Goal: Navigation & Orientation: Find specific page/section

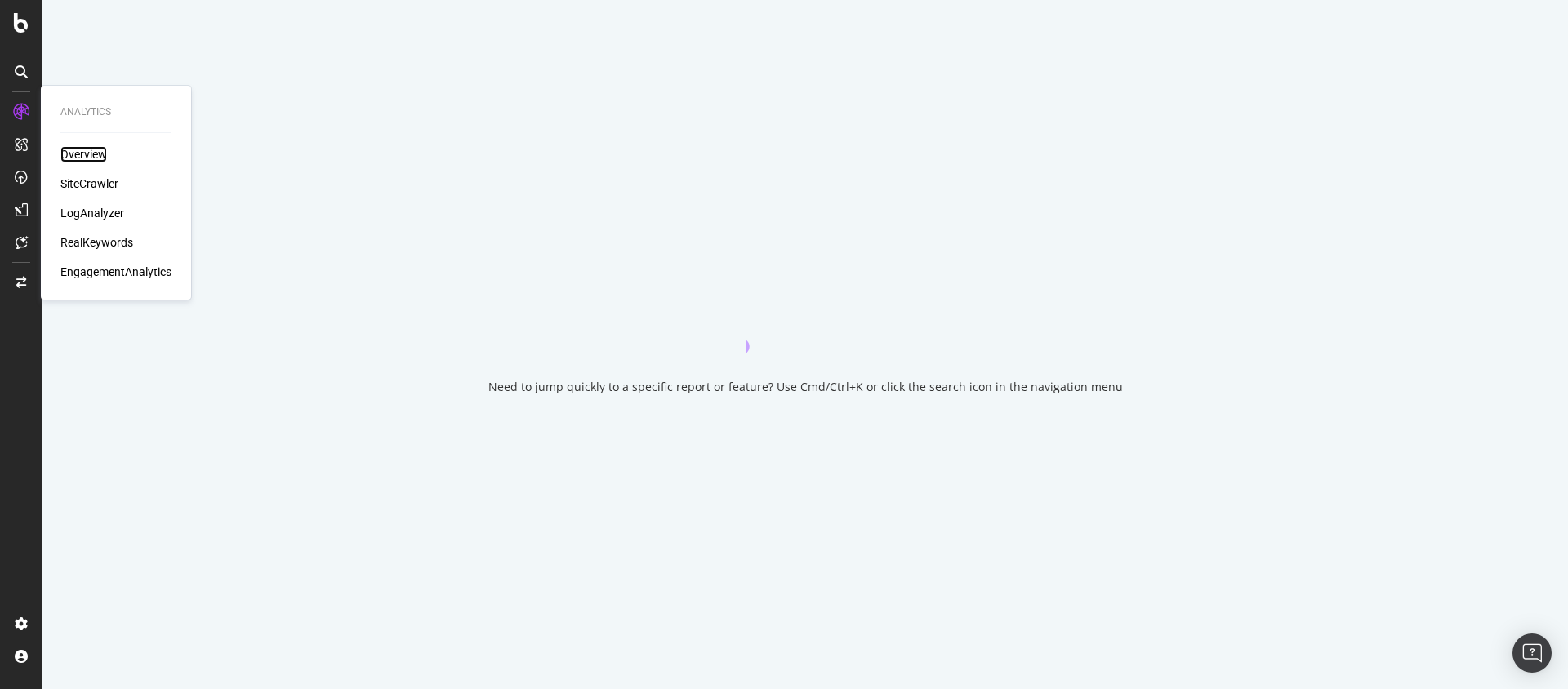
click at [73, 154] on div "Overview" at bounding box center [83, 154] width 47 height 17
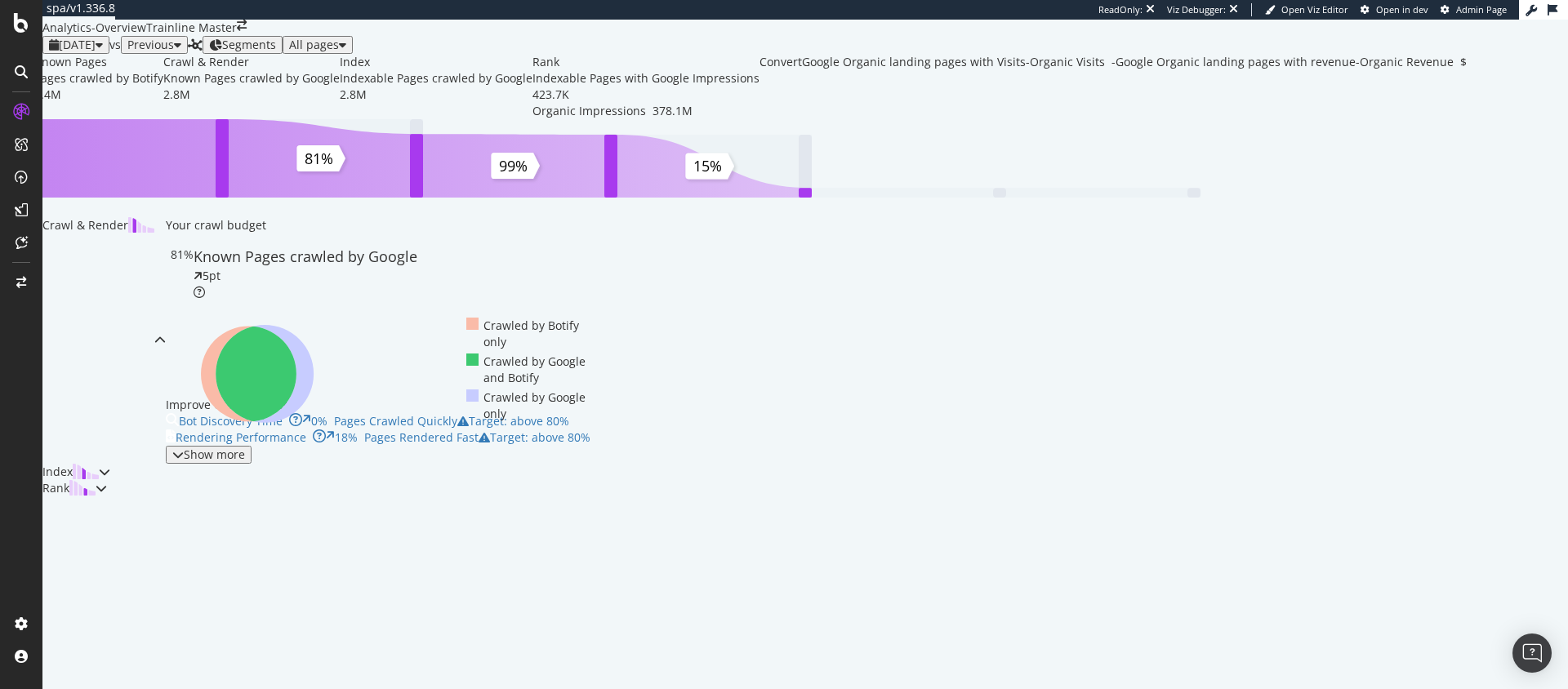
click at [276, 53] on span "Segments" at bounding box center [248, 45] width 54 height 16
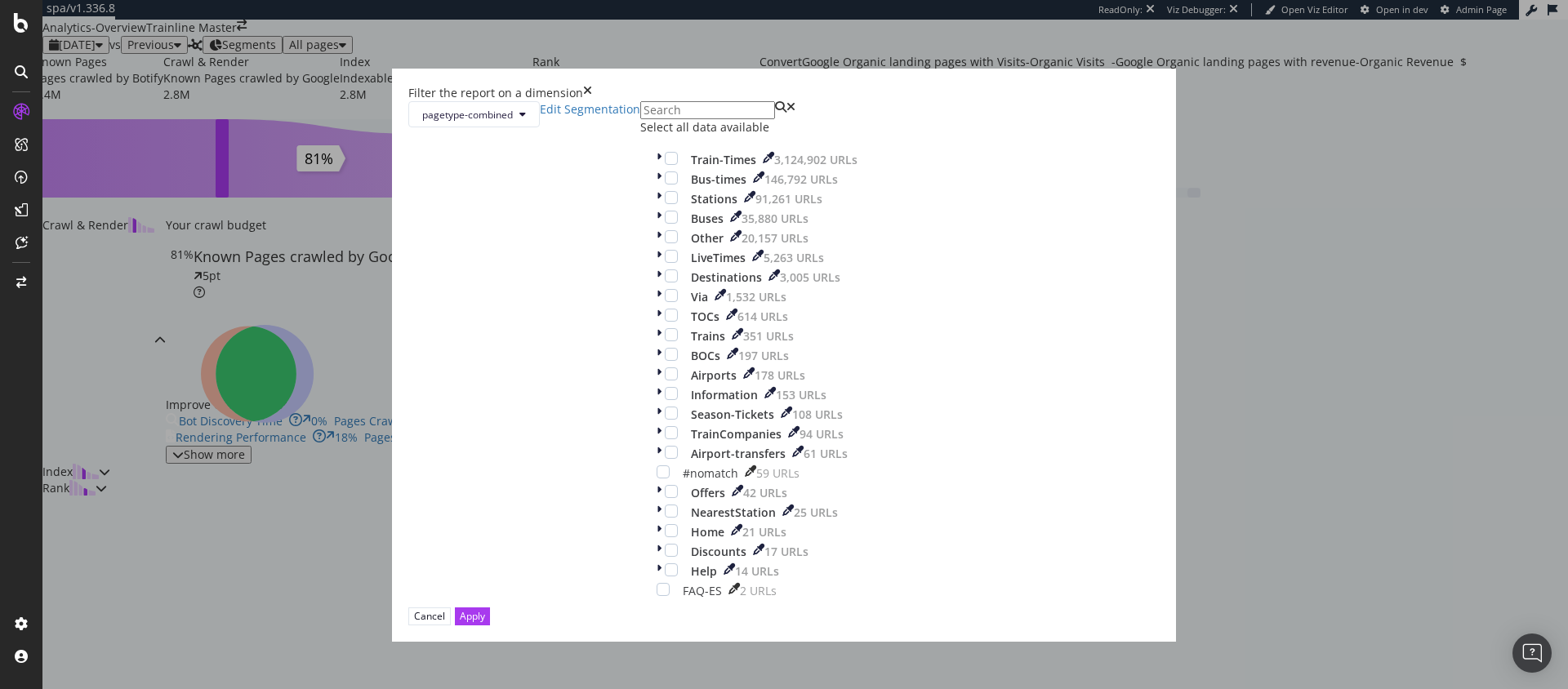
click at [593, 100] on icon "times" at bounding box center [587, 93] width 9 height 17
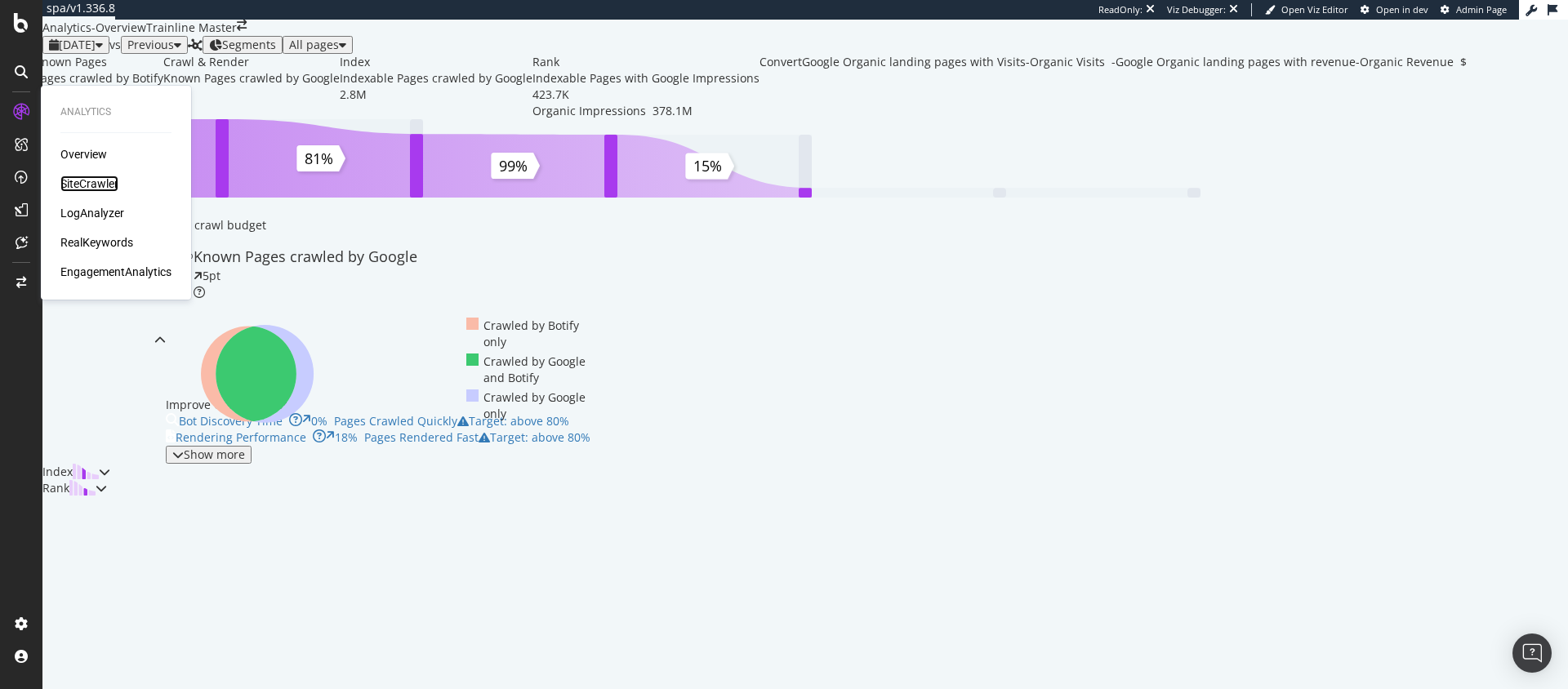
click at [82, 189] on div "SiteCrawler" at bounding box center [90, 183] width 58 height 17
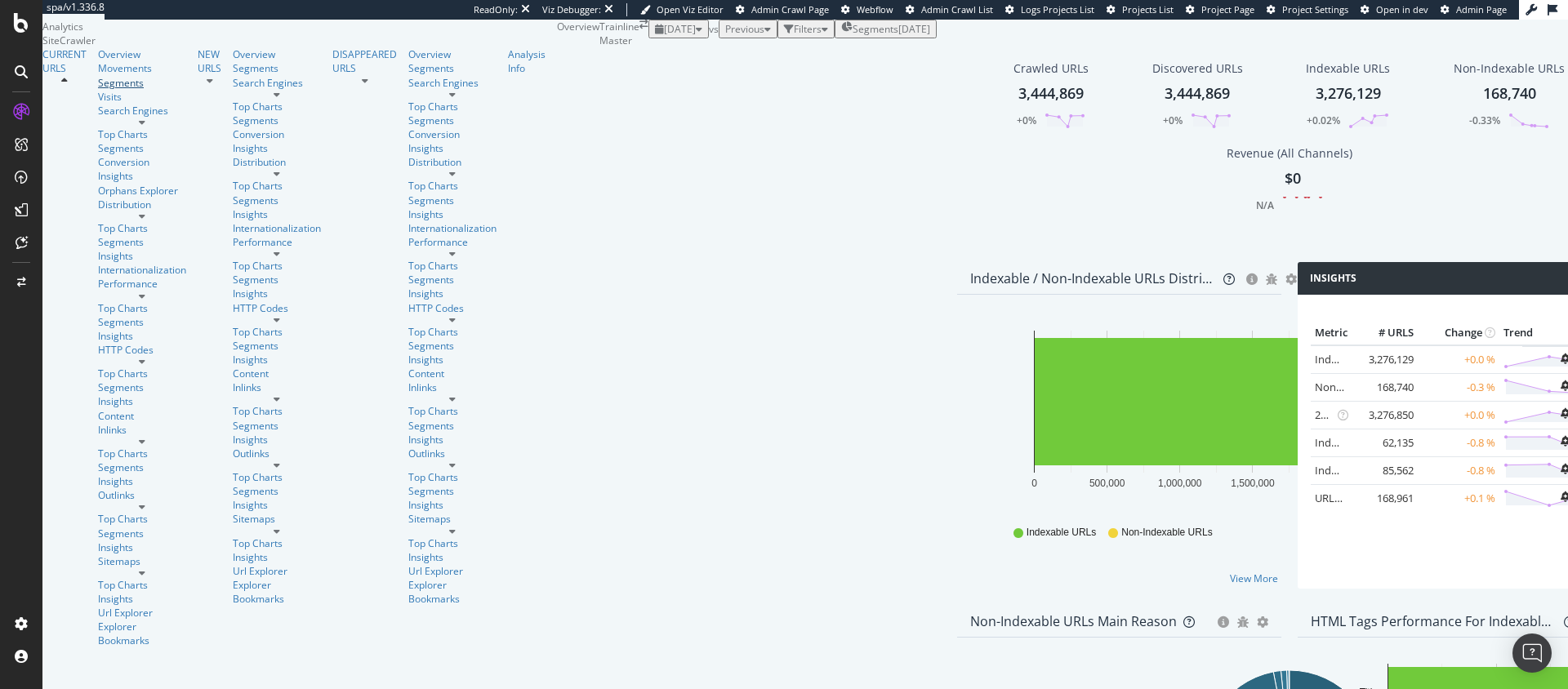
click at [98, 90] on div "Segments" at bounding box center [142, 83] width 88 height 14
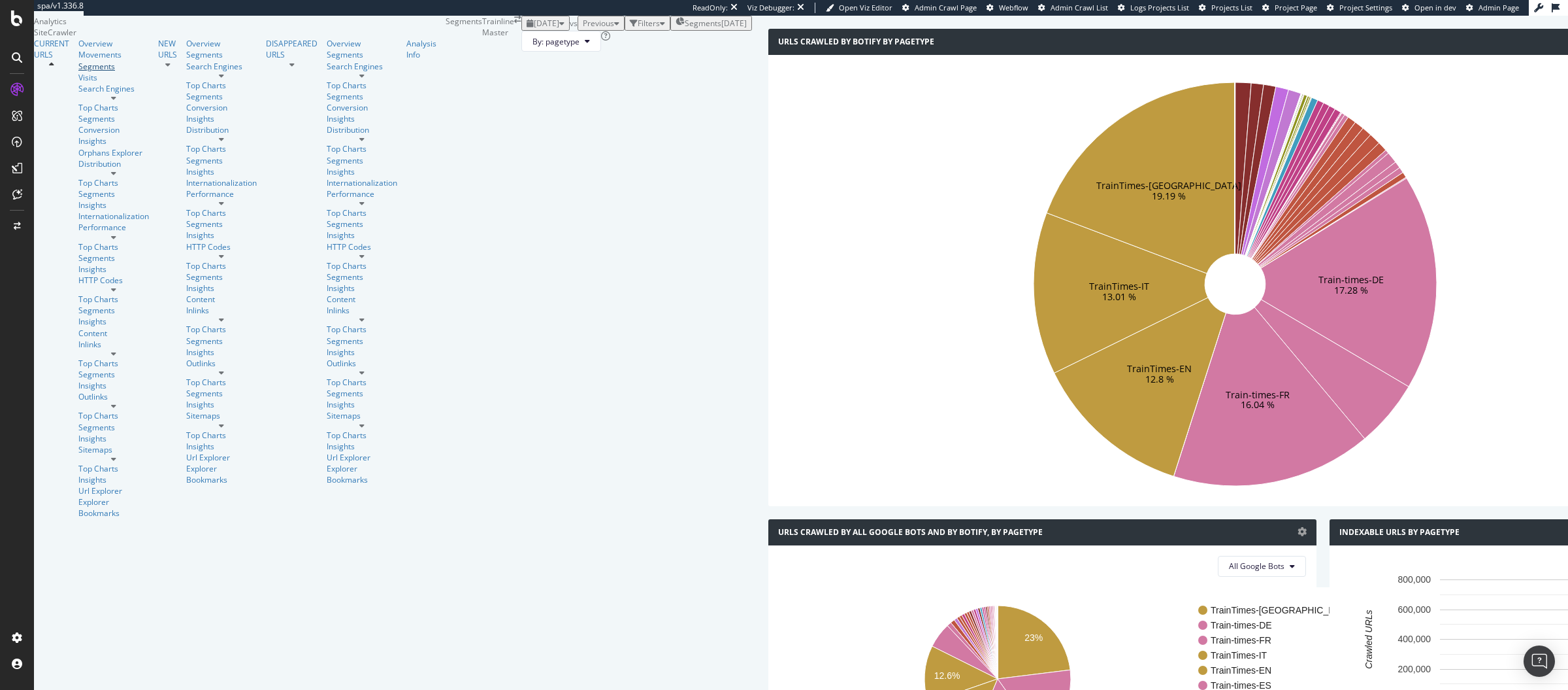
scroll to position [42, 0]
click at [676, 29] on div "Segments [DATE]" at bounding box center [711, 23] width 71 height 11
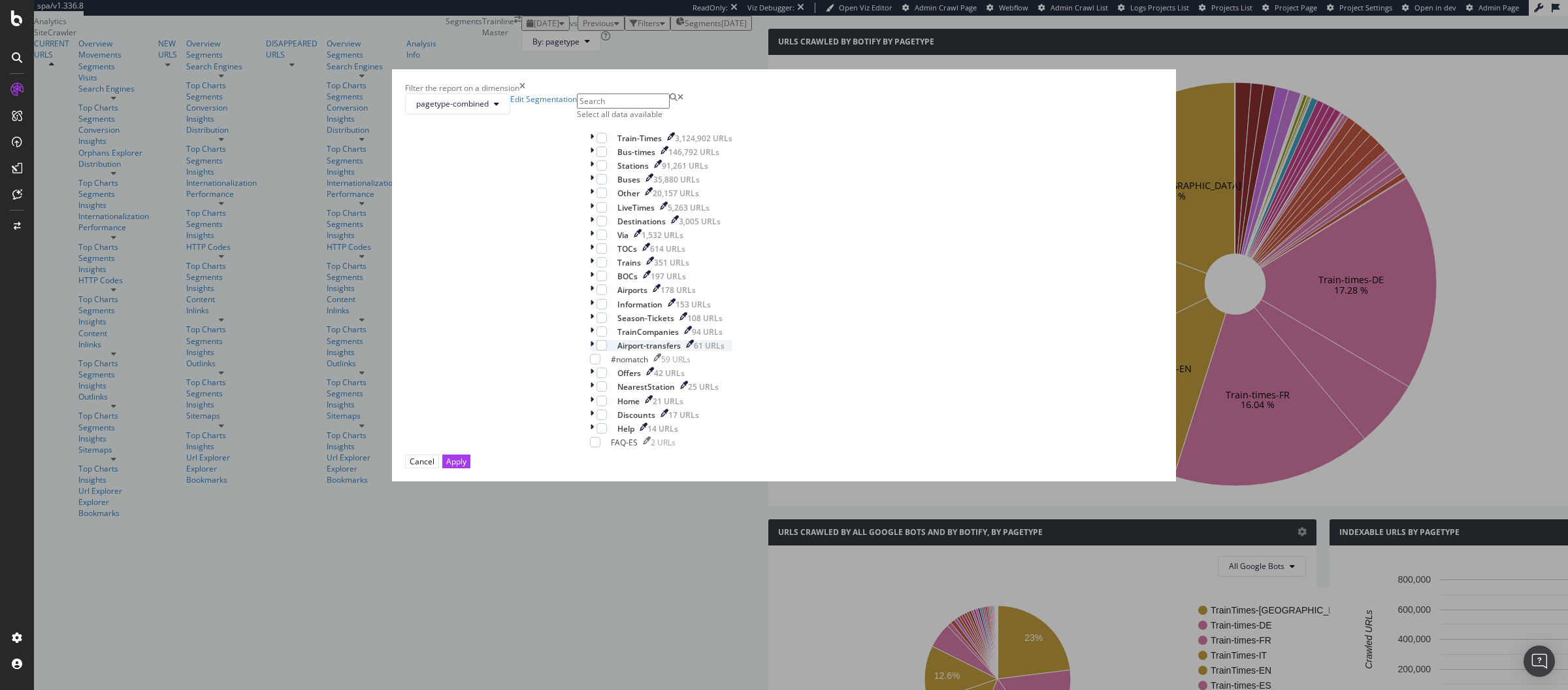
scroll to position [0, 0]
click at [594, 144] on icon "modal" at bounding box center [592, 138] width 4 height 11
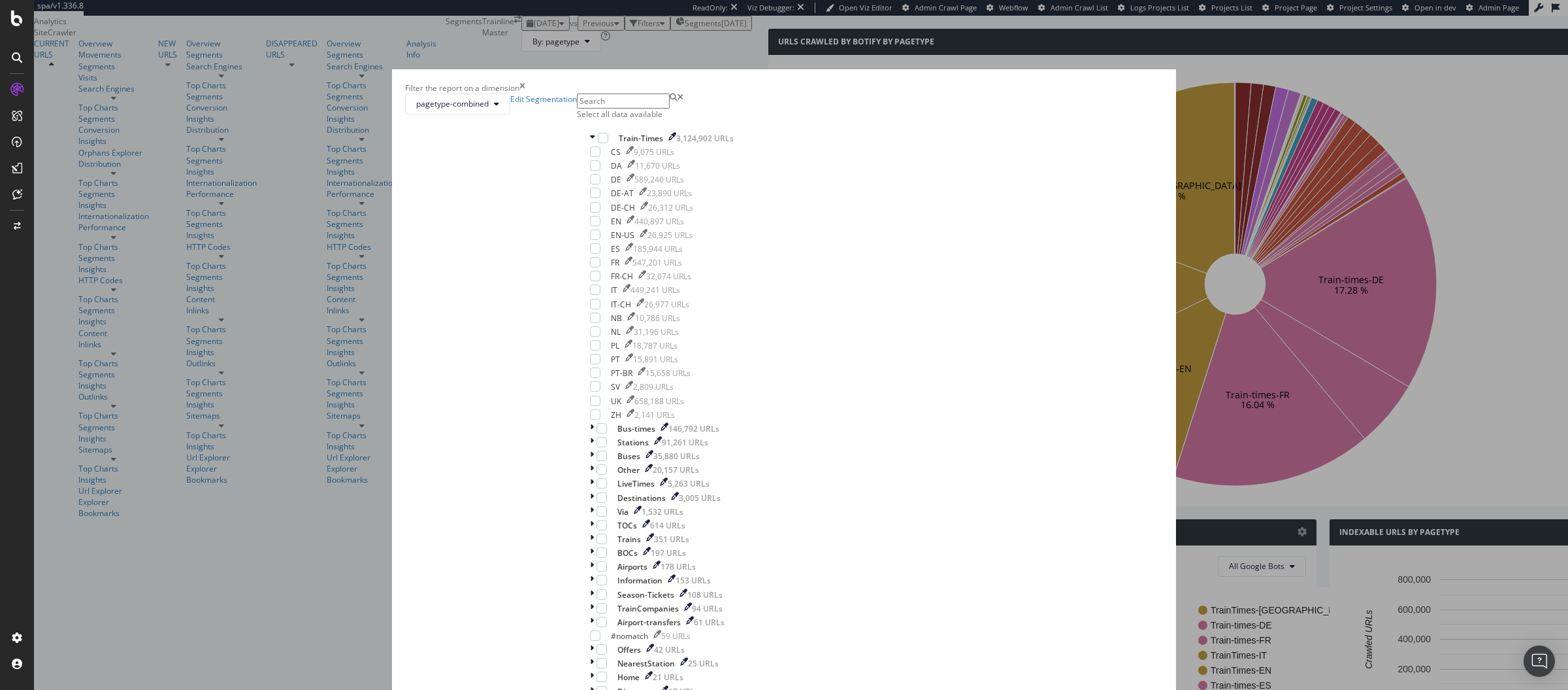
click at [525, 93] on div "times" at bounding box center [522, 88] width 6 height 11
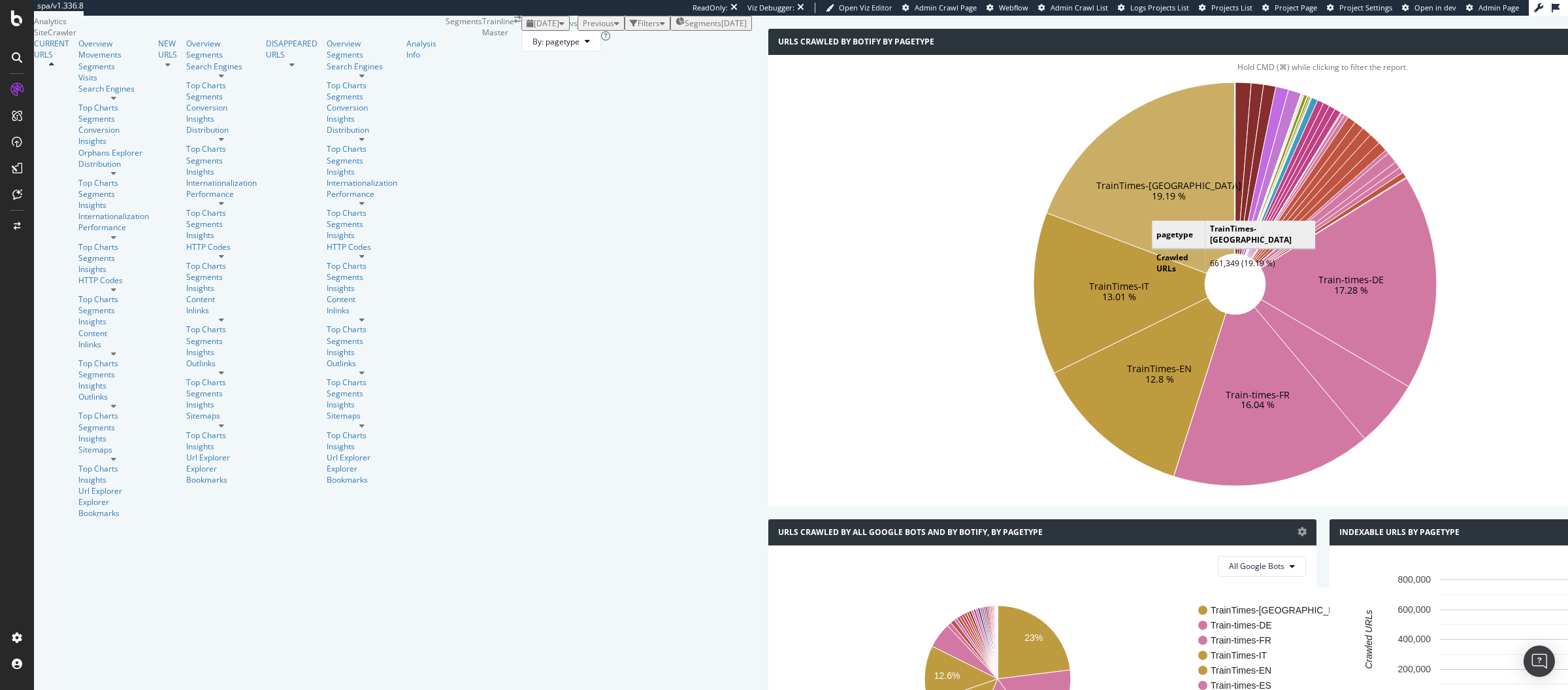
click at [1046, 273] on icon at bounding box center [1140, 178] width 188 height 191
